Goal: Task Accomplishment & Management: Manage account settings

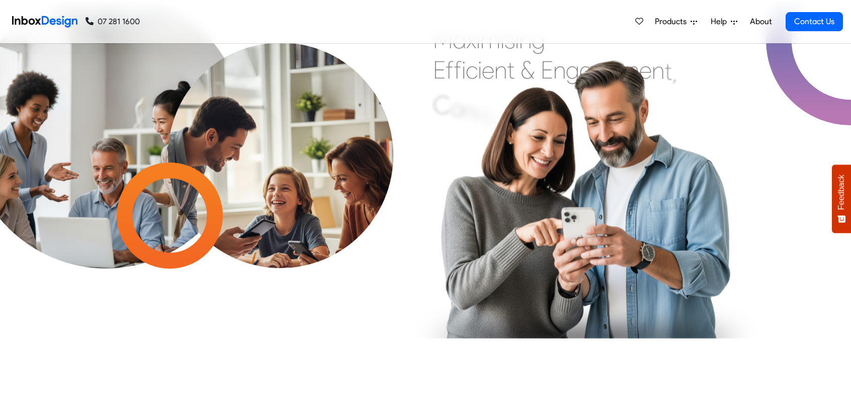
scroll to position [883, 0]
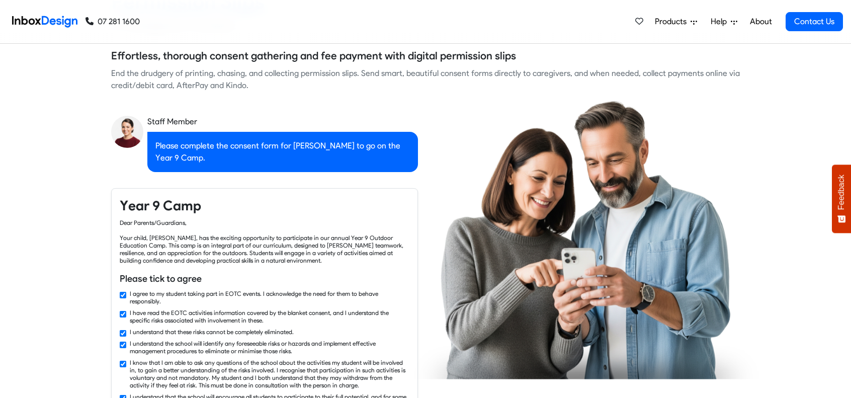
checkbox input "false"
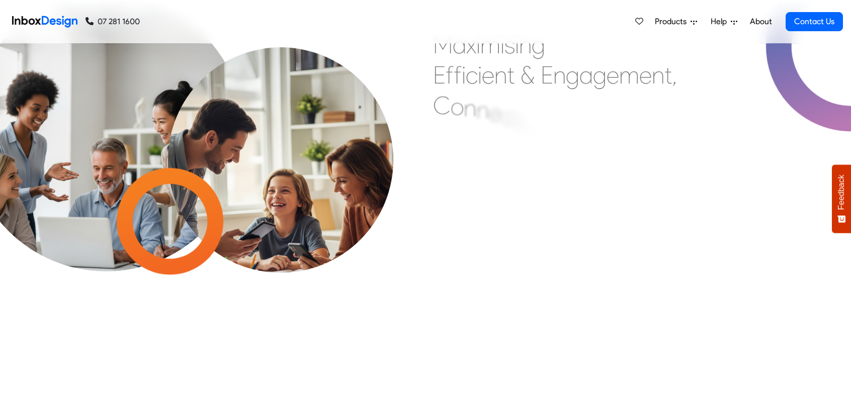
checkbox input "false"
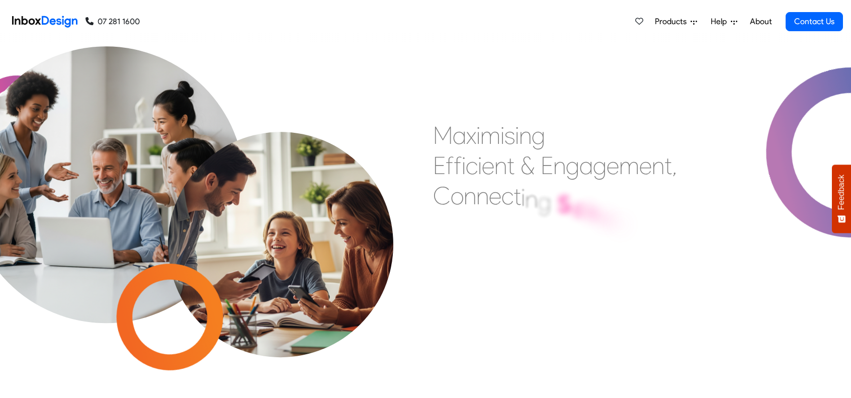
checkbox input "false"
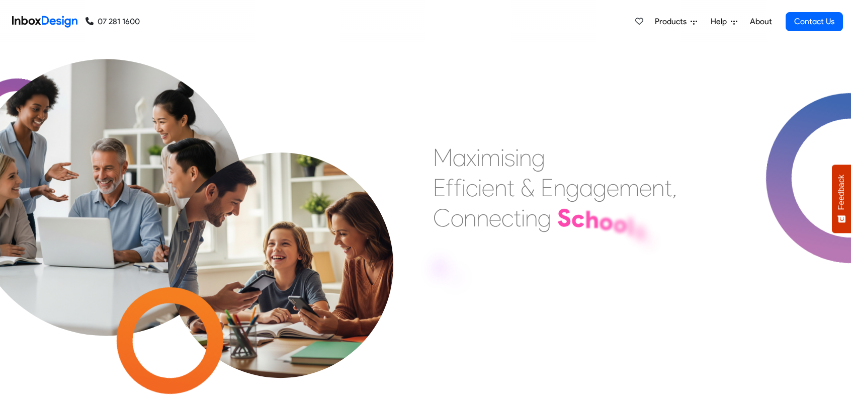
checkbox input "false"
